Goal: Navigation & Orientation: Go to known website

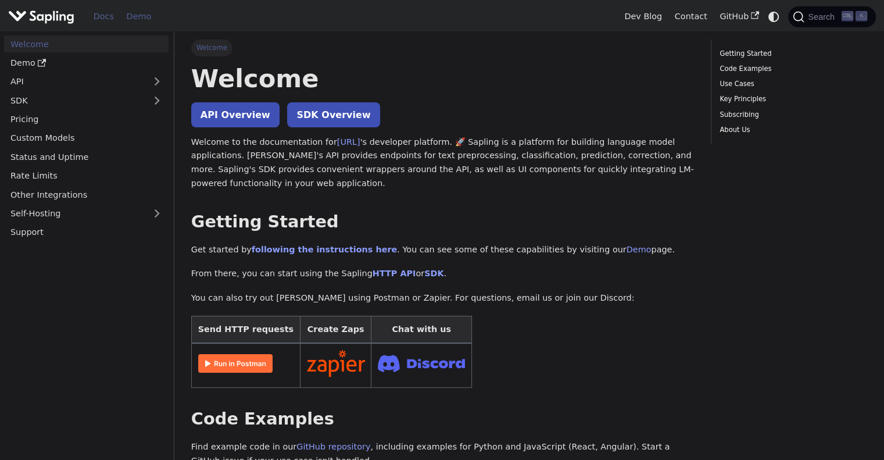
click at [142, 16] on link "Demo" at bounding box center [138, 17] width 37 height 18
click at [65, 11] on img "Main" at bounding box center [41, 16] width 66 height 17
click at [28, 15] on img "Main" at bounding box center [41, 16] width 66 height 17
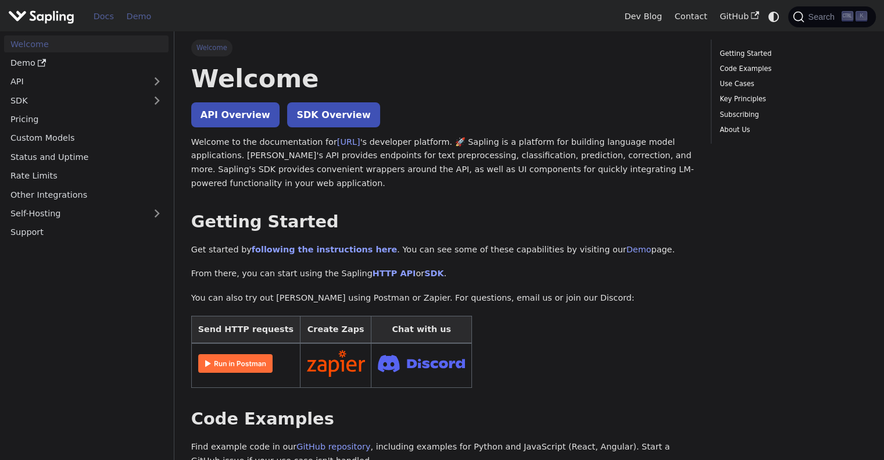
click at [138, 23] on link "Demo" at bounding box center [138, 17] width 37 height 18
